Goal: Task Accomplishment & Management: Manage account settings

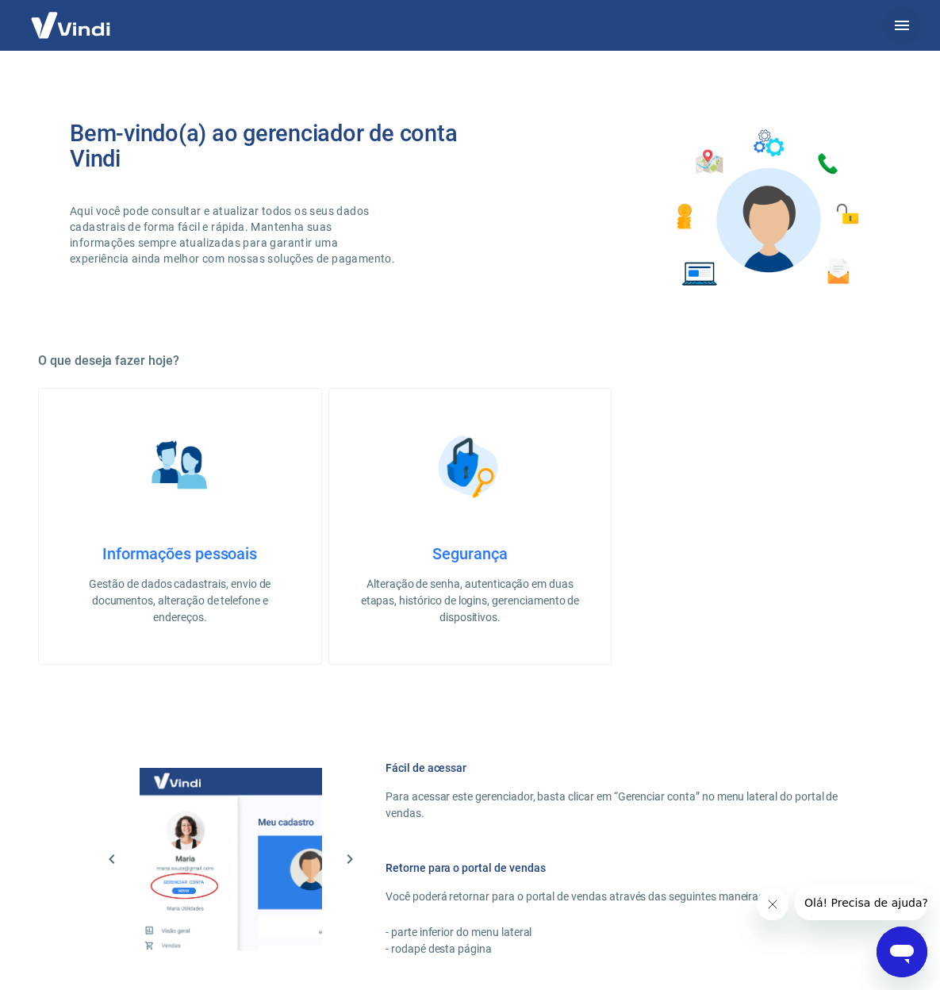
click at [900, 22] on icon "button" at bounding box center [901, 25] width 19 height 19
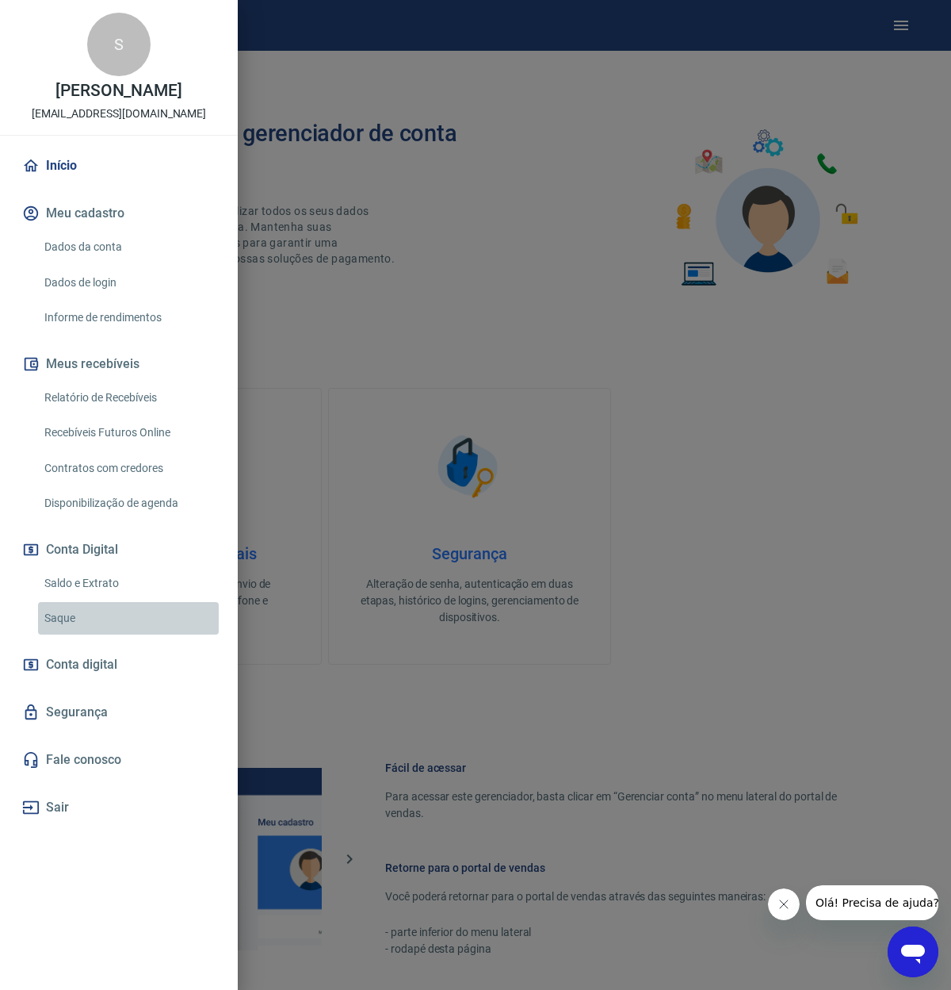
click at [73, 612] on link "Saque" at bounding box center [128, 618] width 181 height 33
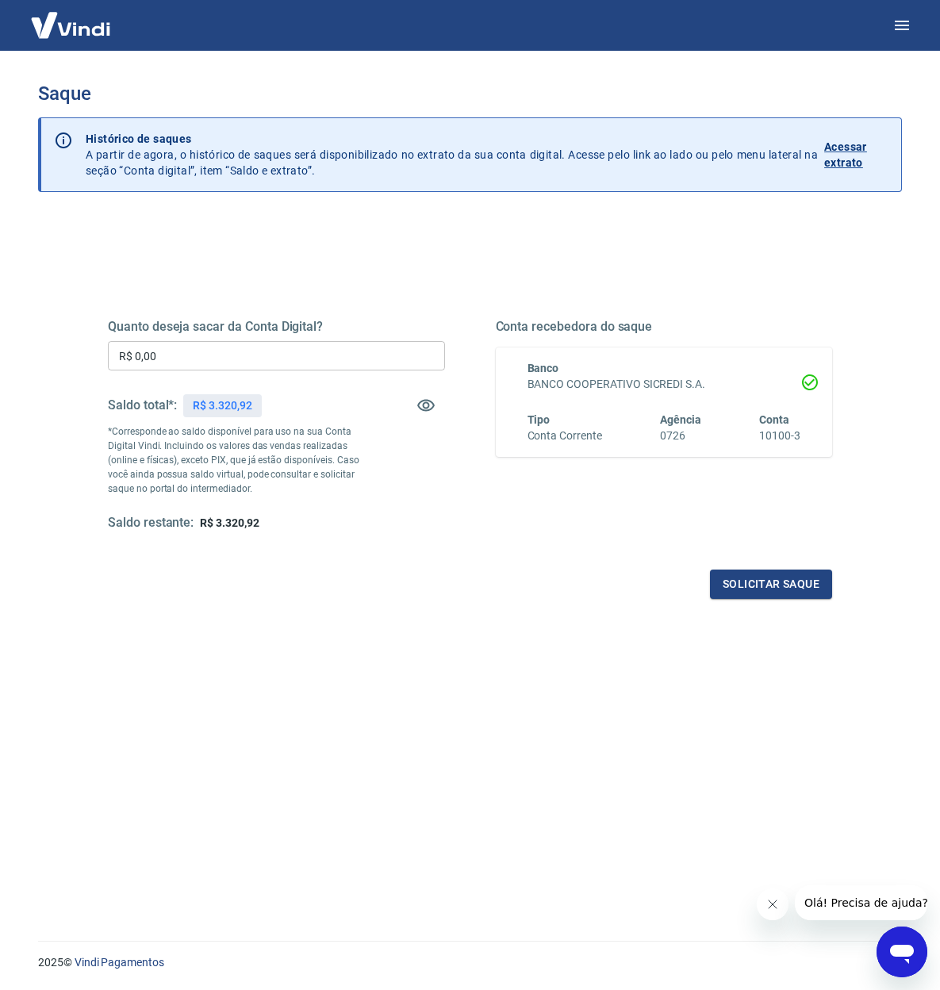
click at [270, 356] on input "R$ 0,00" at bounding box center [276, 355] width 337 height 29
type input "R$ 3.320,00"
click at [772, 580] on button "Solicitar saque" at bounding box center [771, 583] width 122 height 29
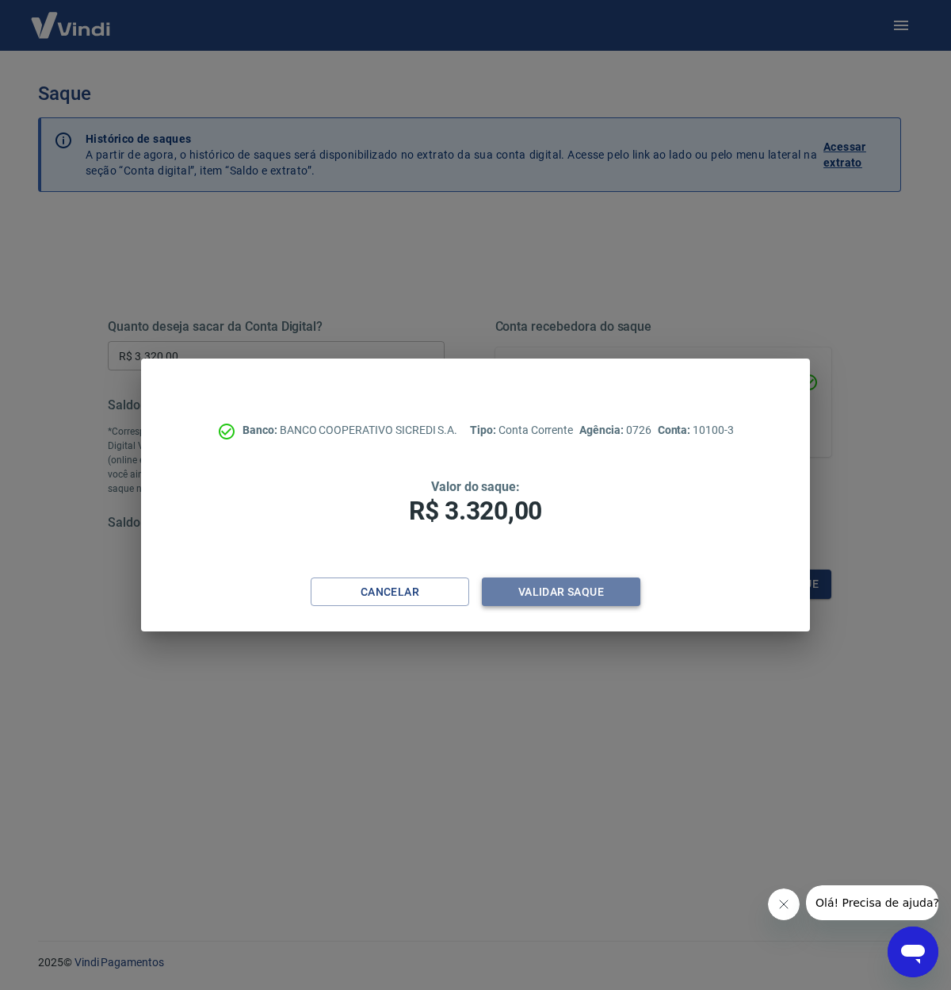
click at [571, 588] on button "Validar saque" at bounding box center [561, 591] width 159 height 29
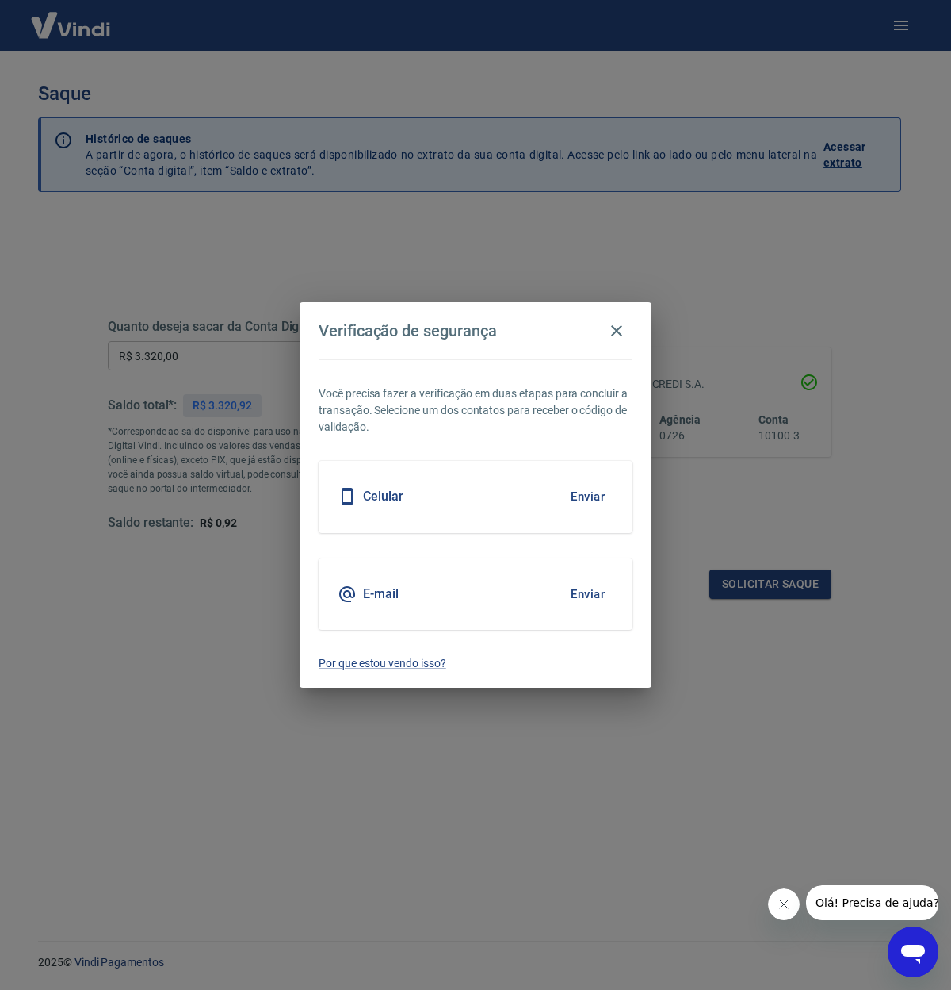
click at [592, 596] on button "Enviar" at bounding box center [588, 593] width 52 height 33
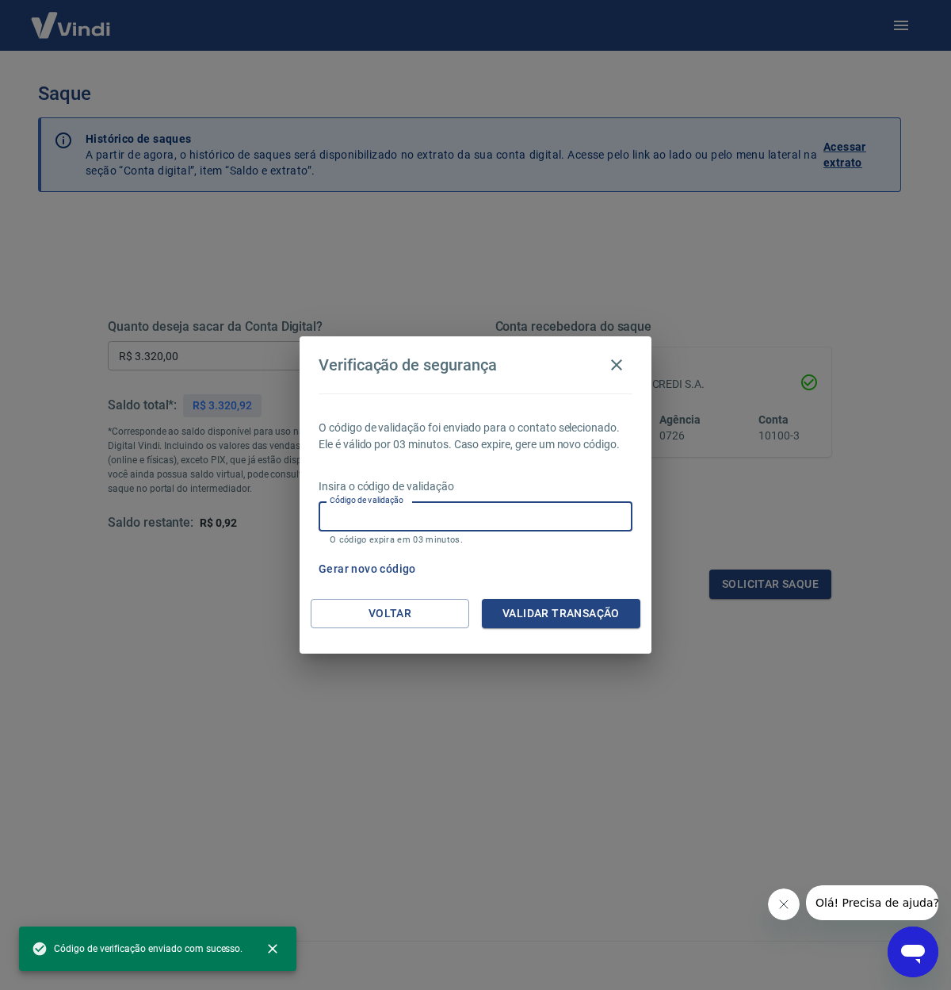
click at [400, 514] on input "Código de validação" at bounding box center [476, 515] width 314 height 29
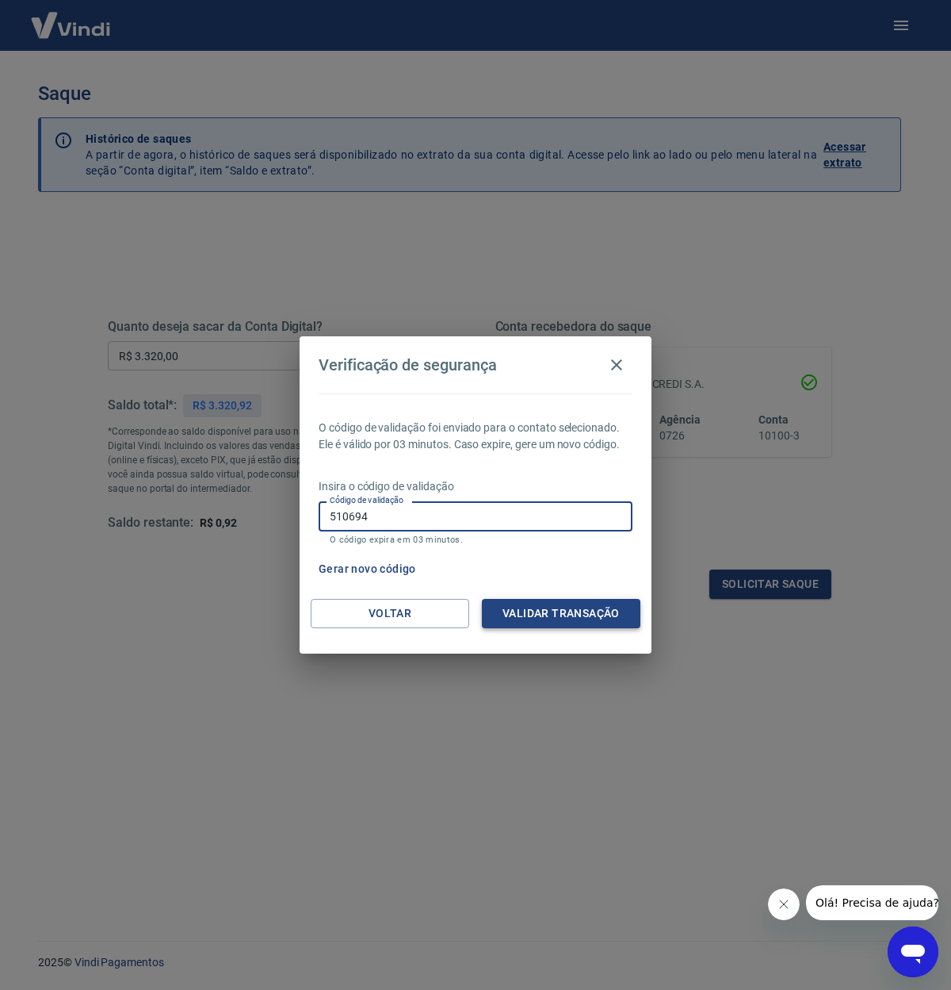
type input "510694"
click at [530, 616] on button "Validar transação" at bounding box center [561, 613] width 159 height 29
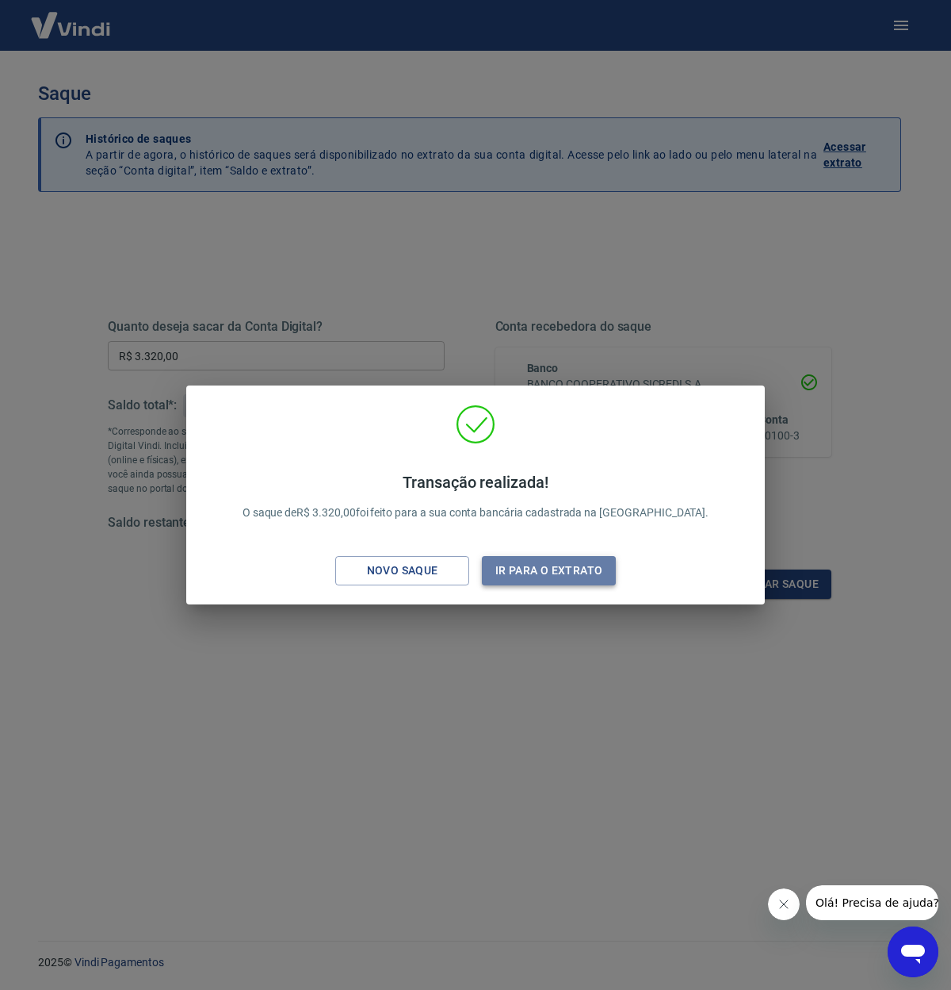
click at [541, 579] on button "Ir para o extrato" at bounding box center [549, 570] width 134 height 29
